Goal: Task Accomplishment & Management: Manage account settings

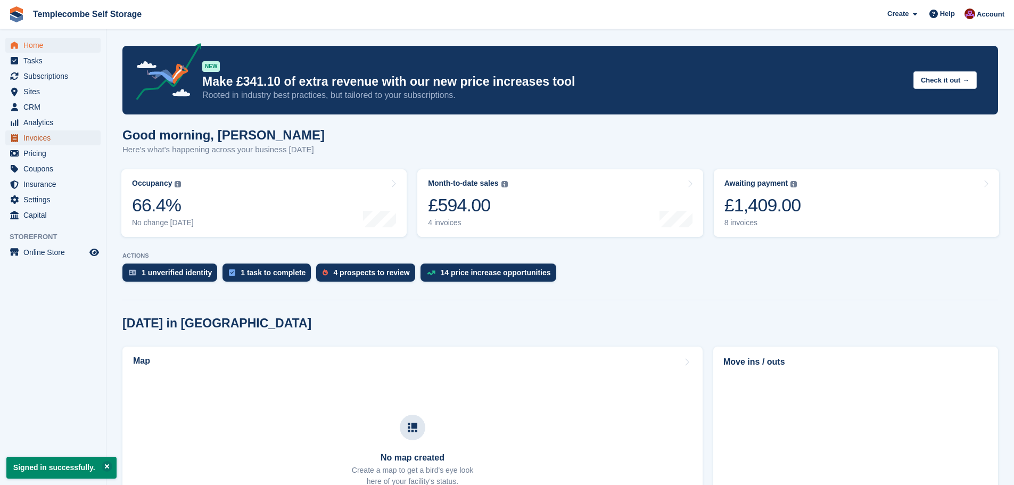
click at [43, 143] on span "Invoices" at bounding box center [55, 137] width 64 height 15
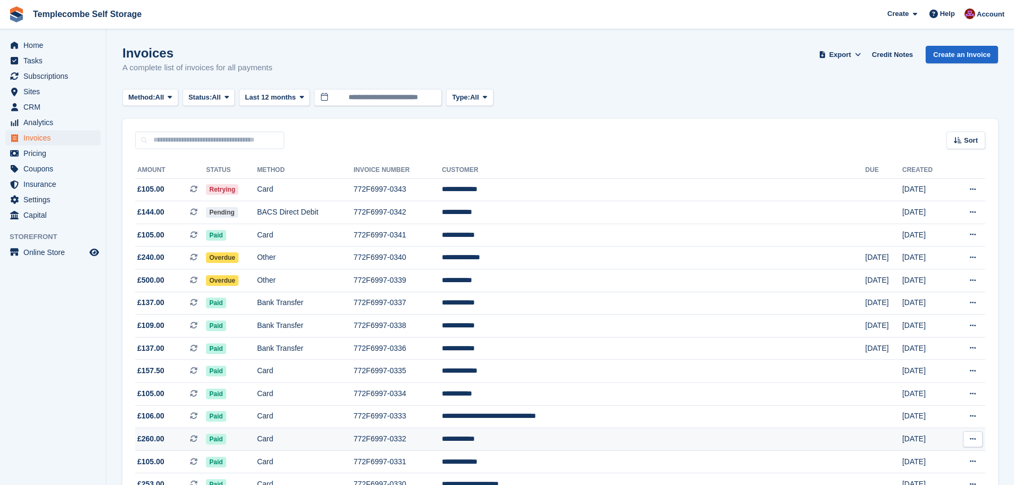
click at [579, 438] on td "**********" at bounding box center [653, 439] width 423 height 23
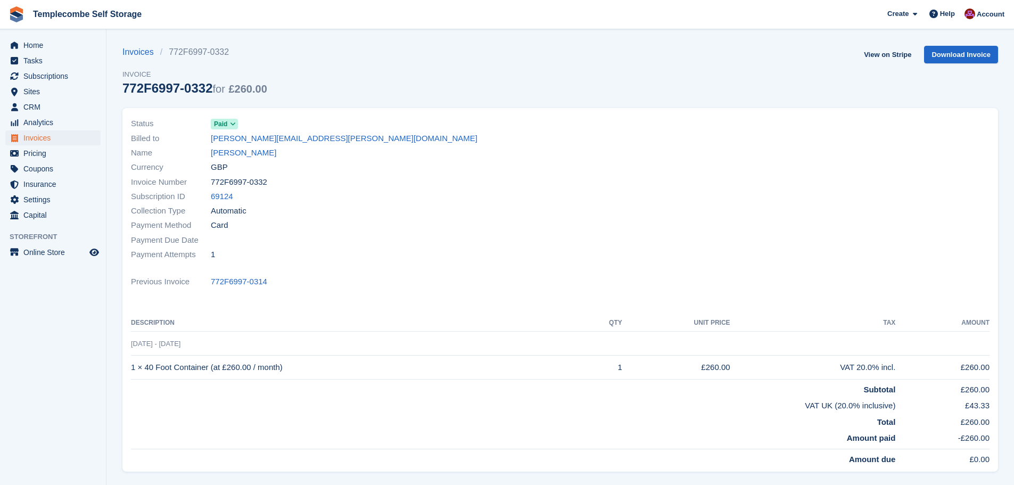
drag, startPoint x: 210, startPoint y: 89, endPoint x: 125, endPoint y: 94, distance: 85.3
click at [125, 94] on div "772F6997-0332 for £260.00" at bounding box center [194, 88] width 145 height 14
copy div "772F6997-0332"
click at [128, 53] on link "Invoices" at bounding box center [141, 52] width 38 height 13
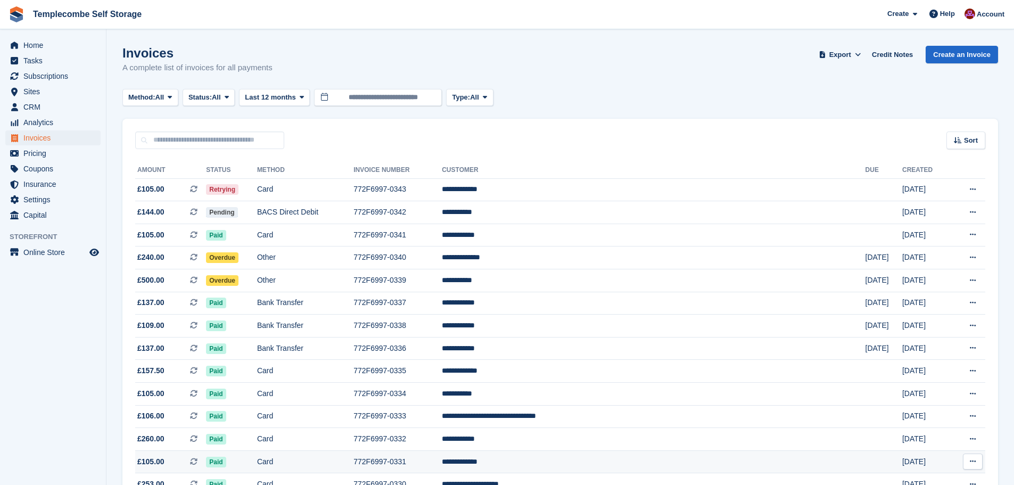
click at [581, 462] on td "**********" at bounding box center [653, 461] width 423 height 23
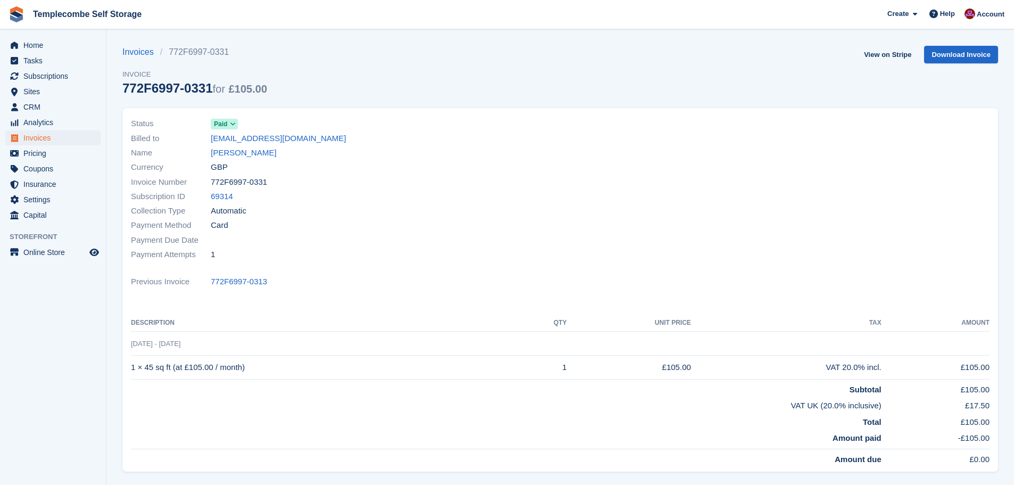
drag, startPoint x: 210, startPoint y: 91, endPoint x: 122, endPoint y: 96, distance: 87.9
click at [122, 96] on section "Invoices 772F6997-0331 Invoice 772F6997-0331 for £105.00 View on Stripe Downloa…" at bounding box center [559, 310] width 907 height 620
copy div "772F6997-0331"
click at [42, 137] on span "Invoices" at bounding box center [55, 137] width 64 height 15
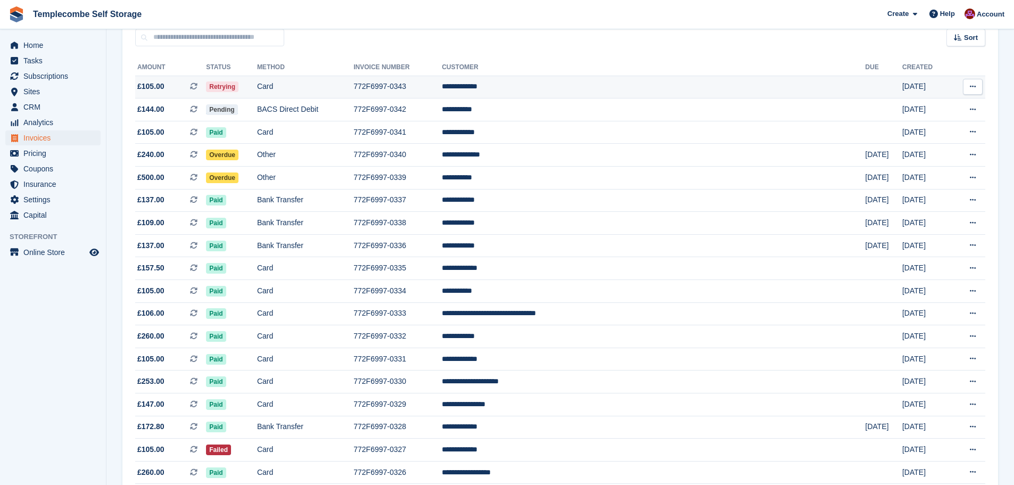
scroll to position [106, 0]
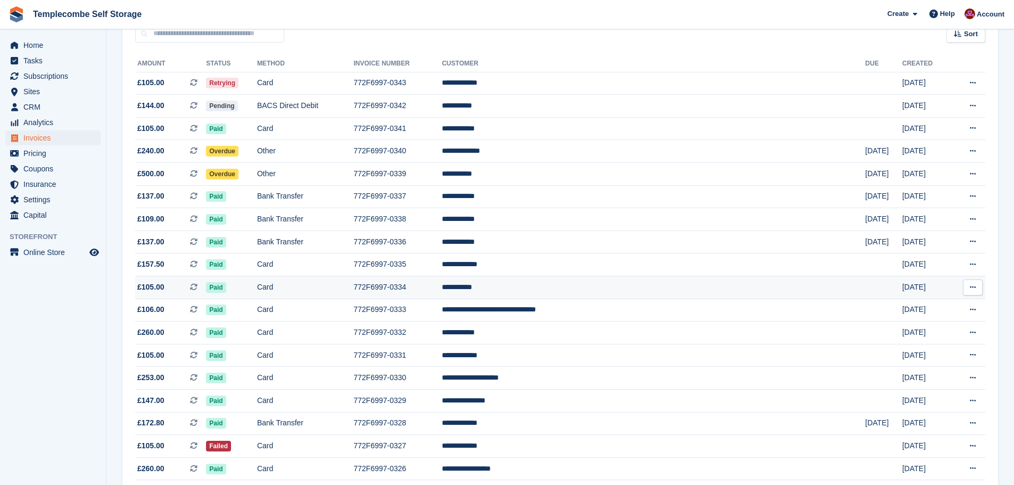
click at [162, 286] on span "£105.00" at bounding box center [150, 287] width 27 height 11
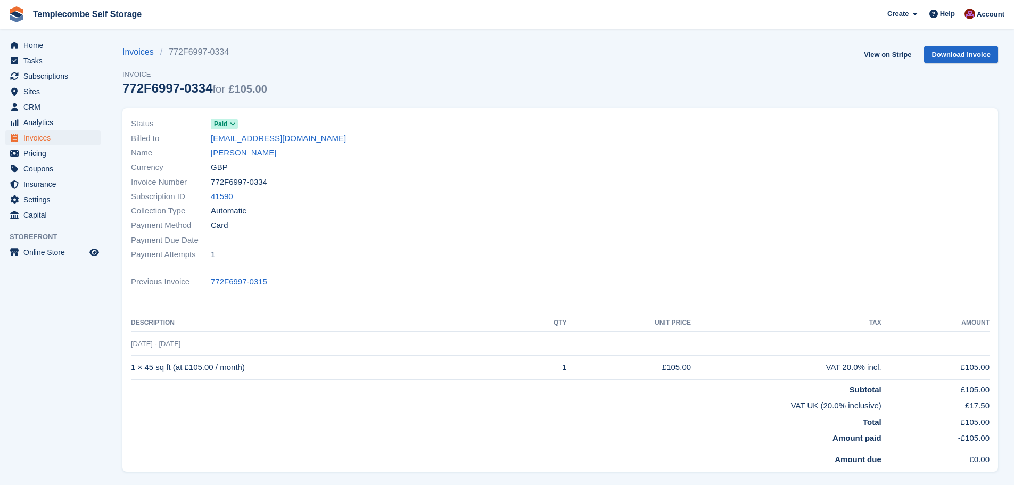
drag, startPoint x: 211, startPoint y: 90, endPoint x: 121, endPoint y: 92, distance: 89.9
click at [121, 92] on section "Invoices 772F6997-0334 Invoice 772F6997-0334 for £105.00 View on Stripe Downloa…" at bounding box center [559, 310] width 907 height 620
copy div "772F6997-0334"
click at [140, 52] on link "Invoices" at bounding box center [141, 52] width 38 height 13
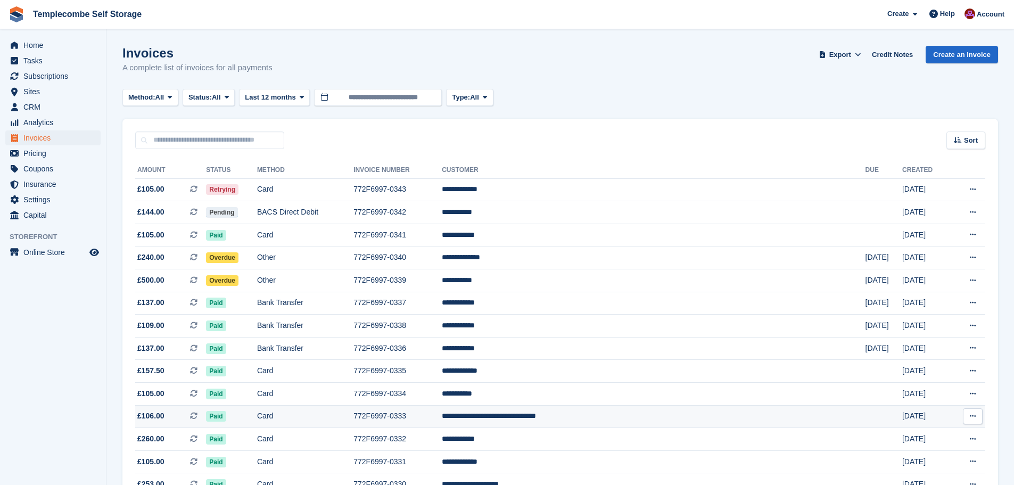
click at [151, 417] on span "£106.00" at bounding box center [150, 415] width 27 height 11
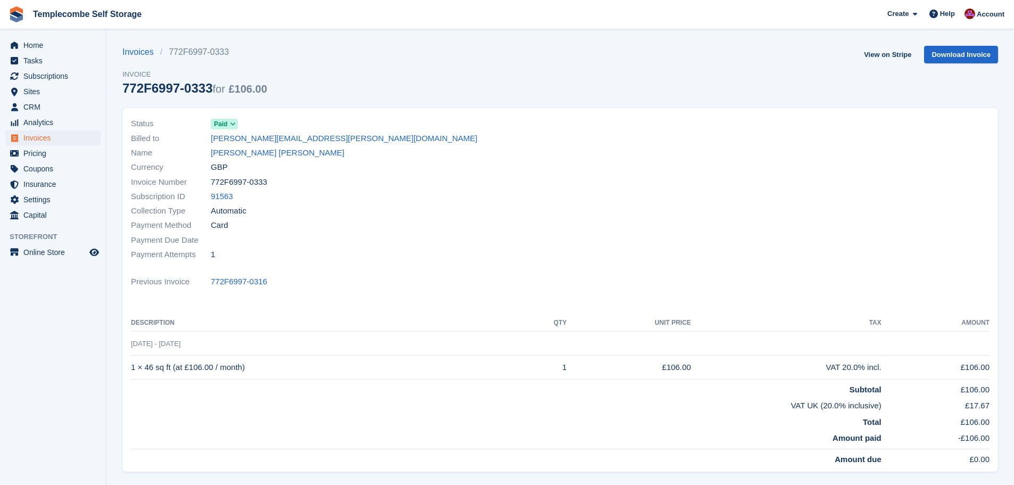
drag, startPoint x: 212, startPoint y: 87, endPoint x: 126, endPoint y: 92, distance: 86.9
click at [126, 92] on div "772F6997-0333 for £106.00" at bounding box center [194, 88] width 145 height 14
copy div "772F6997-0333"
